Goal: Task Accomplishment & Management: Manage account settings

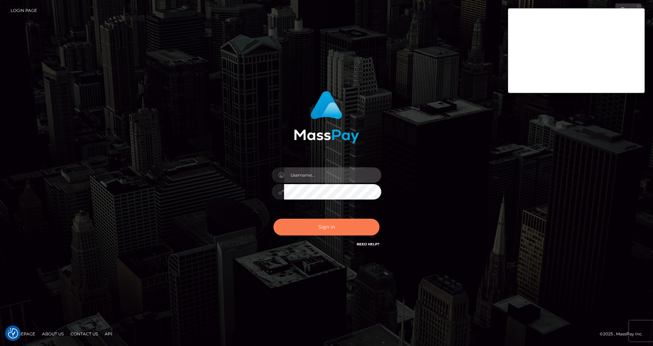
type input "cris.silversocial"
click at [315, 228] on button "Sign in" at bounding box center [326, 227] width 106 height 17
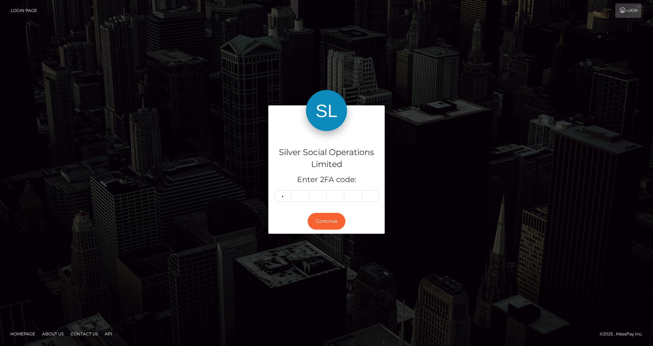
type input "0"
type input "8"
type input "2"
type input "5"
type input "9"
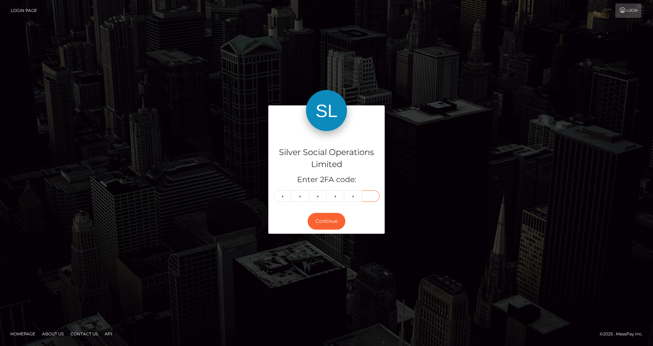
type input "9"
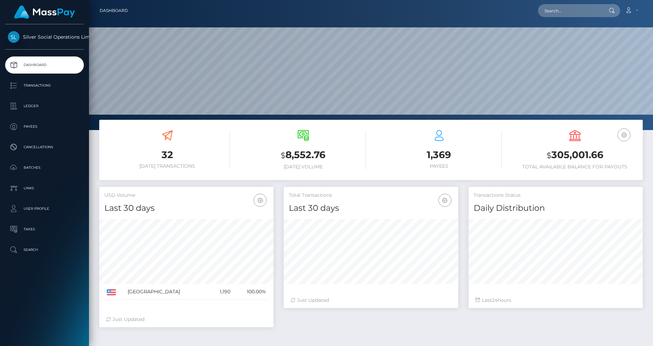
scroll to position [121, 174]
click at [35, 107] on p "Ledger" at bounding box center [44, 106] width 73 height 10
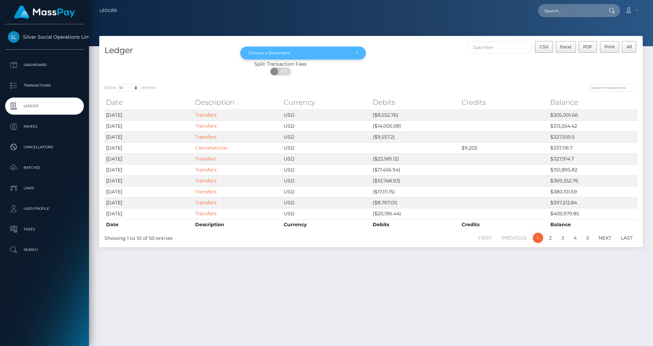
click at [254, 53] on div "Choose a Statement" at bounding box center [299, 52] width 102 height 5
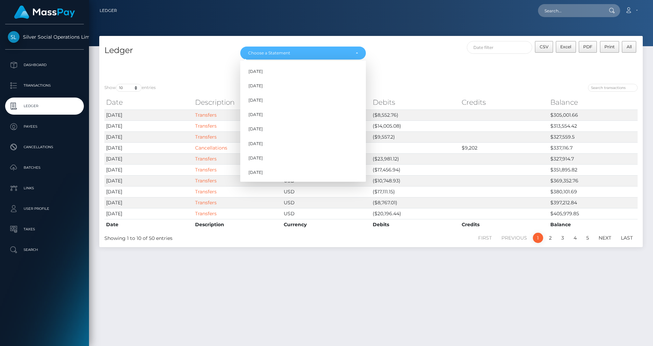
click at [199, 77] on div "ON OFF" at bounding box center [280, 73] width 362 height 11
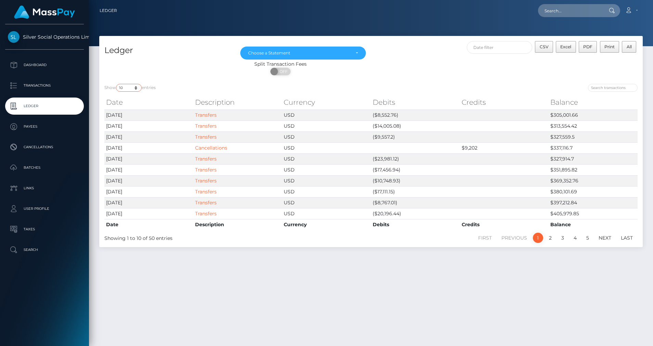
click at [137, 90] on select "10 25 50 100 250" at bounding box center [129, 88] width 26 height 8
select select "100"
click at [117, 84] on select "10 25 50 100 250" at bounding box center [129, 88] width 26 height 8
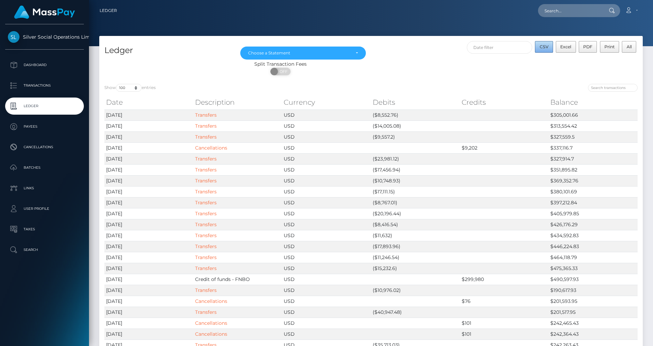
click at [547, 45] on span "CSV" at bounding box center [544, 46] width 9 height 5
click at [353, 51] on div "Choose a Statement" at bounding box center [303, 52] width 110 height 5
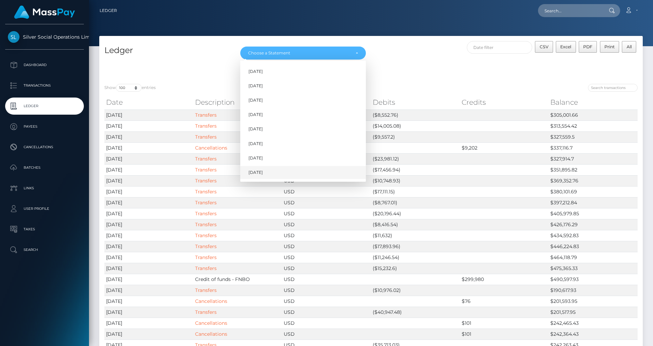
click at [258, 171] on span "Aug 2025" at bounding box center [255, 172] width 14 height 6
select select "Aug 2025"
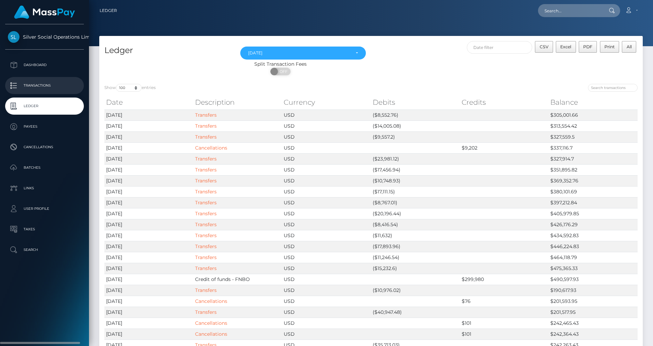
click at [56, 85] on p "Transactions" at bounding box center [44, 85] width 73 height 10
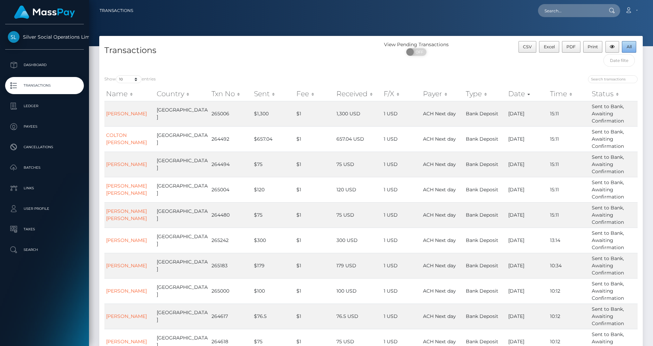
click at [627, 46] on span "All" at bounding box center [628, 46] width 5 height 5
